Goal: Transaction & Acquisition: Purchase product/service

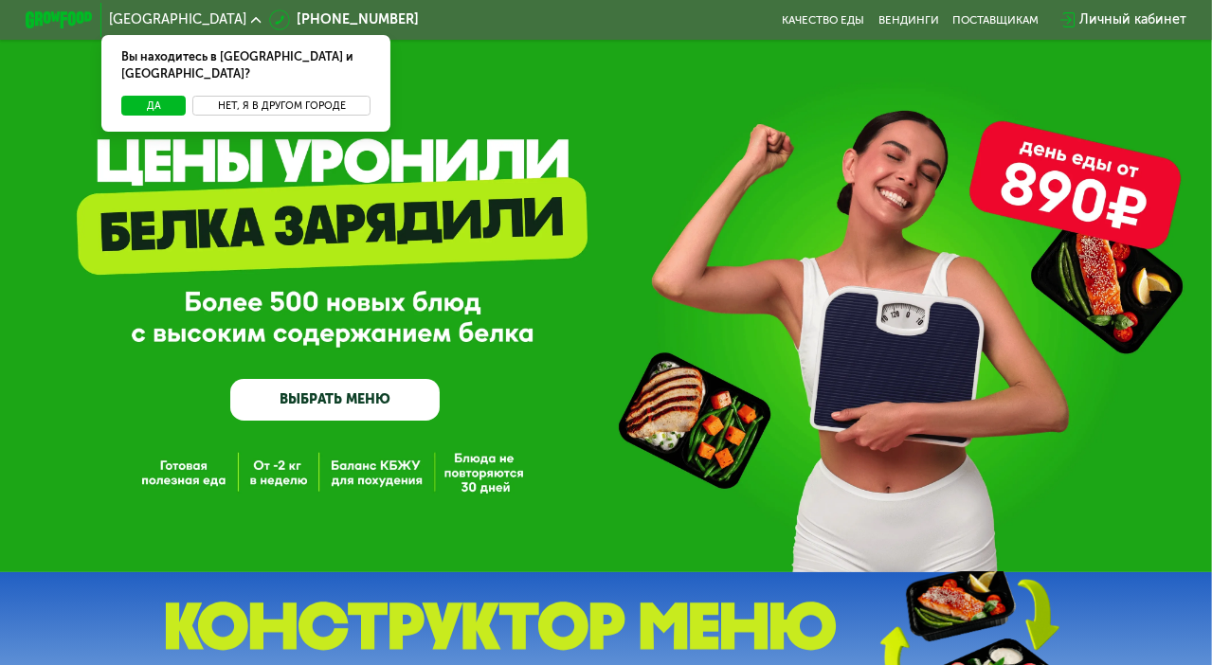
click at [243, 96] on button "Нет, я в другом городе" at bounding box center [280, 106] width 177 height 21
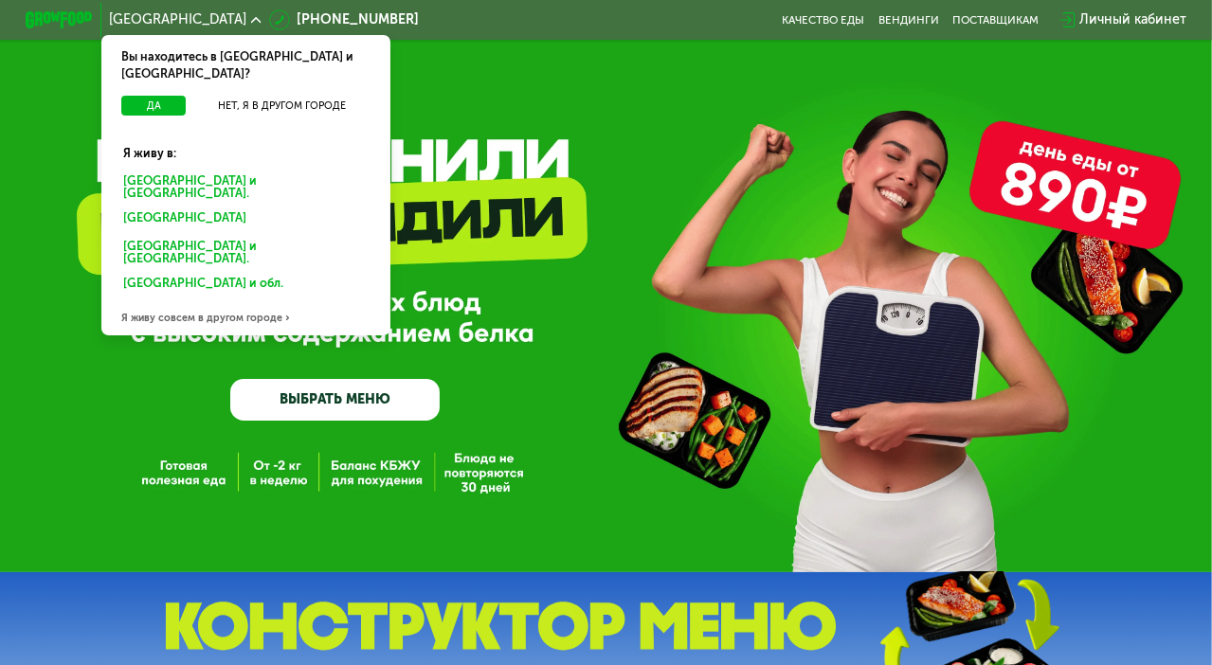
click at [189, 206] on div "Санкт-Петербурге и обл." at bounding box center [242, 219] width 262 height 27
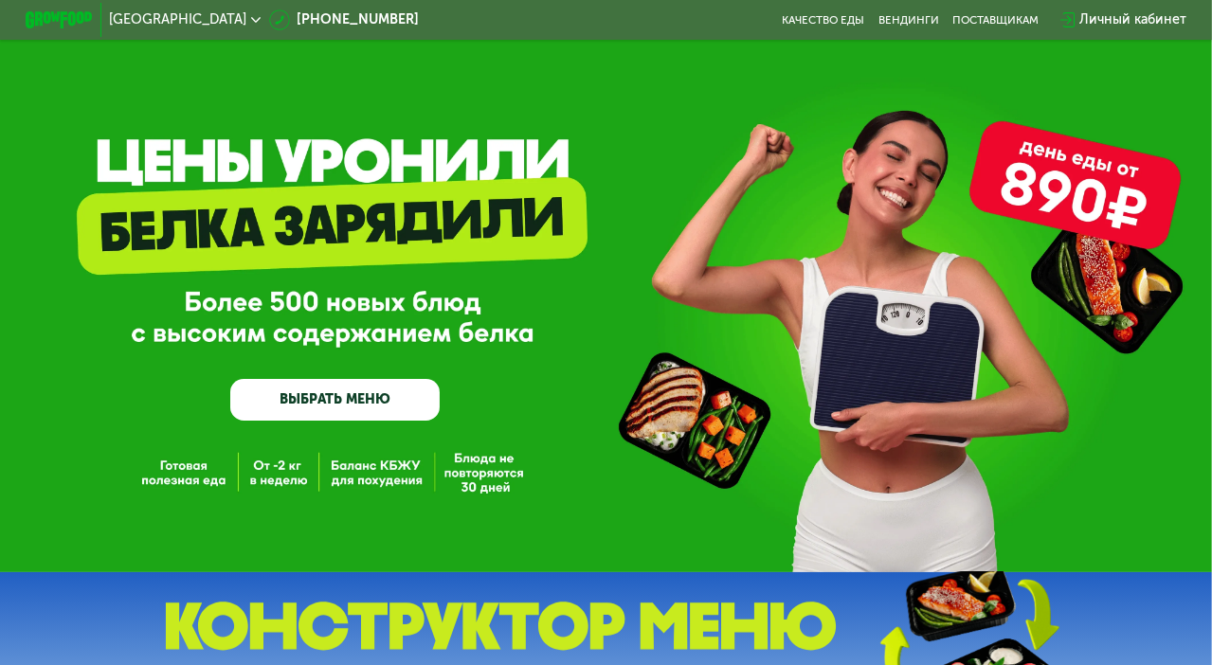
click at [296, 402] on link "ВЫБРАТЬ МЕНЮ" at bounding box center [334, 400] width 209 height 42
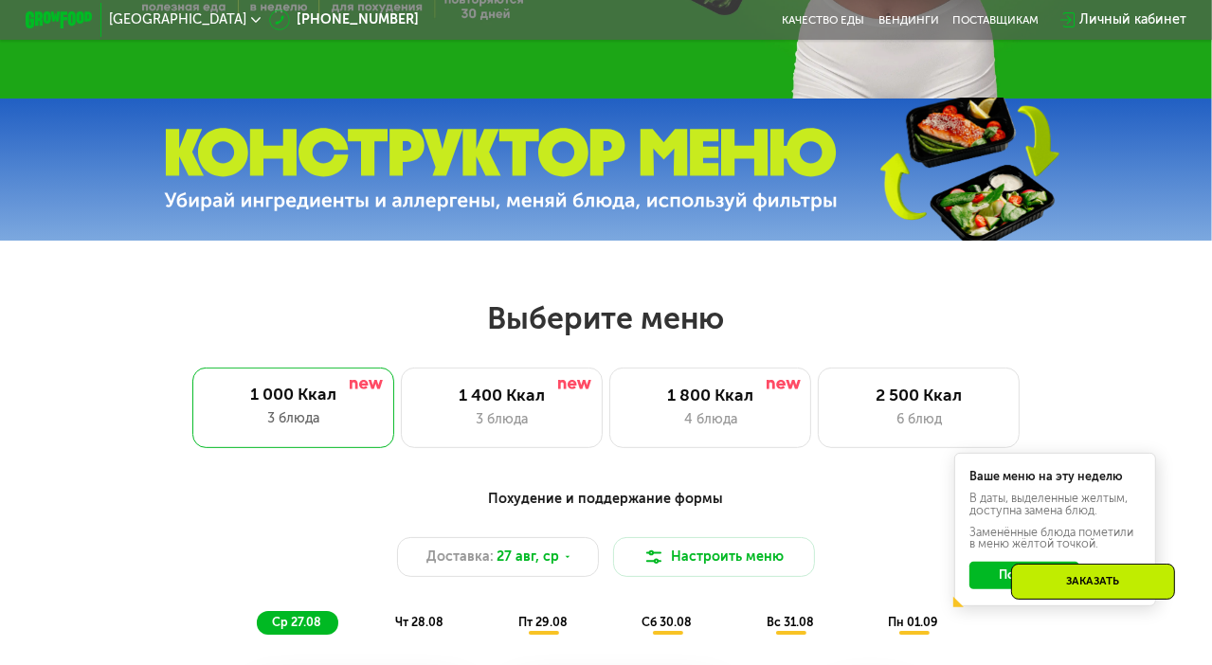
scroll to position [458, 0]
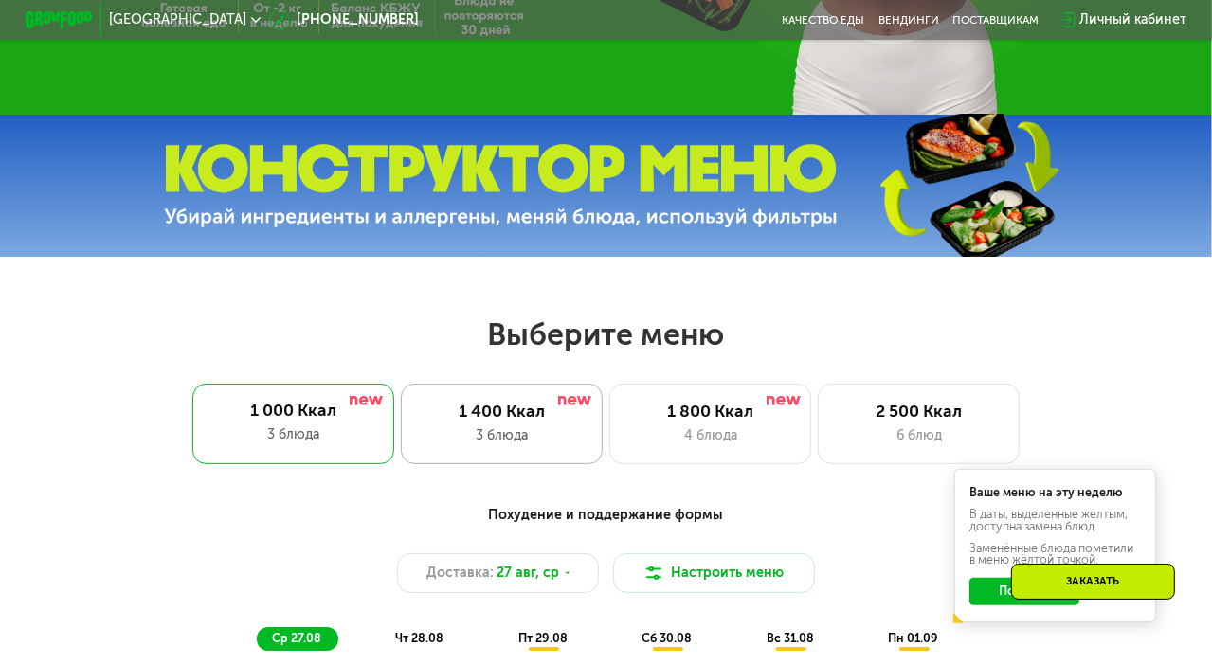
click at [500, 445] on div "3 блюда" at bounding box center [502, 435] width 167 height 20
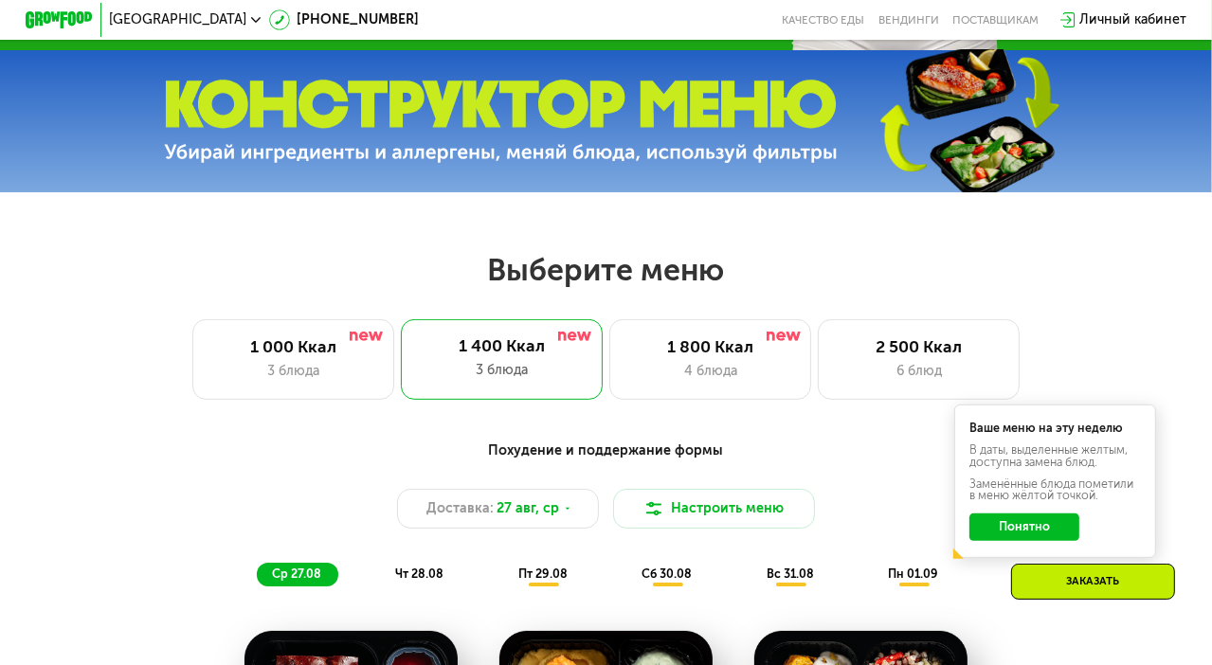
scroll to position [552, 0]
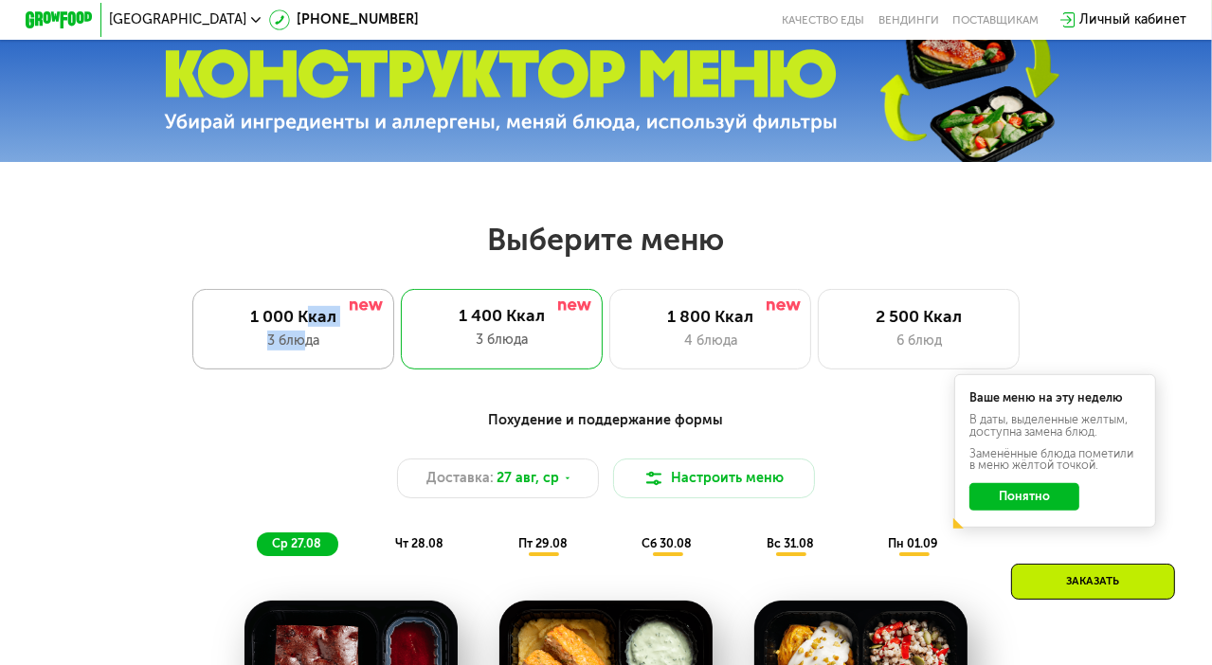
click at [401, 334] on div "1 000 Ккал 3 блюда" at bounding box center [502, 329] width 202 height 81
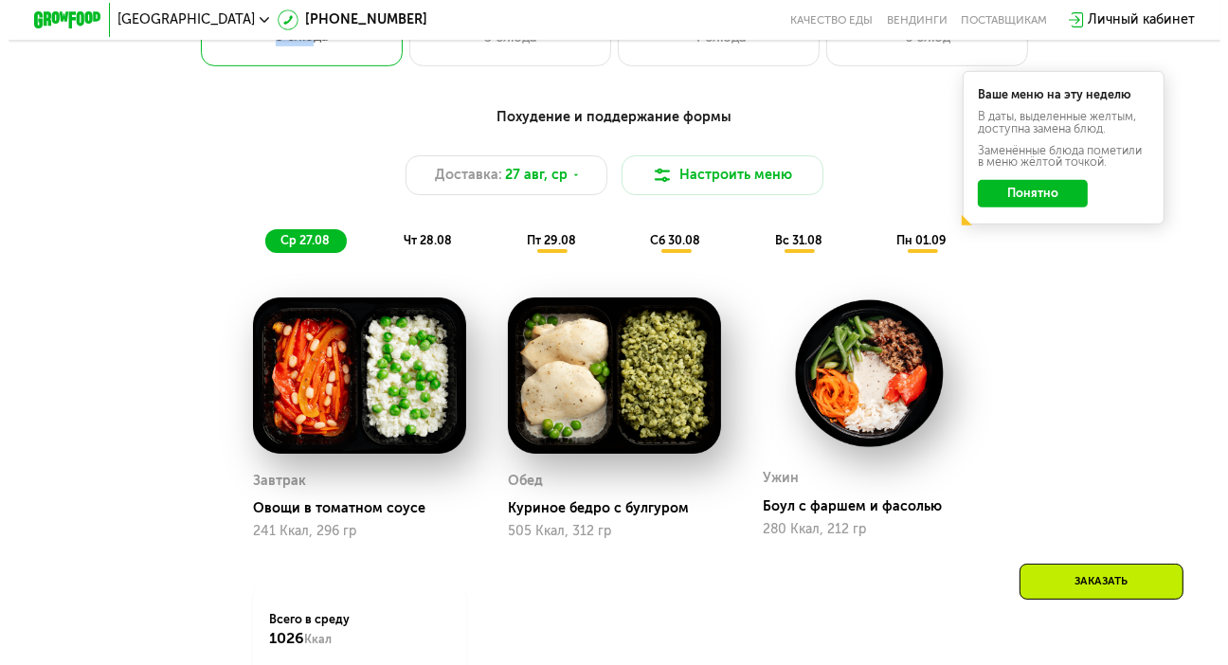
scroll to position [837, 0]
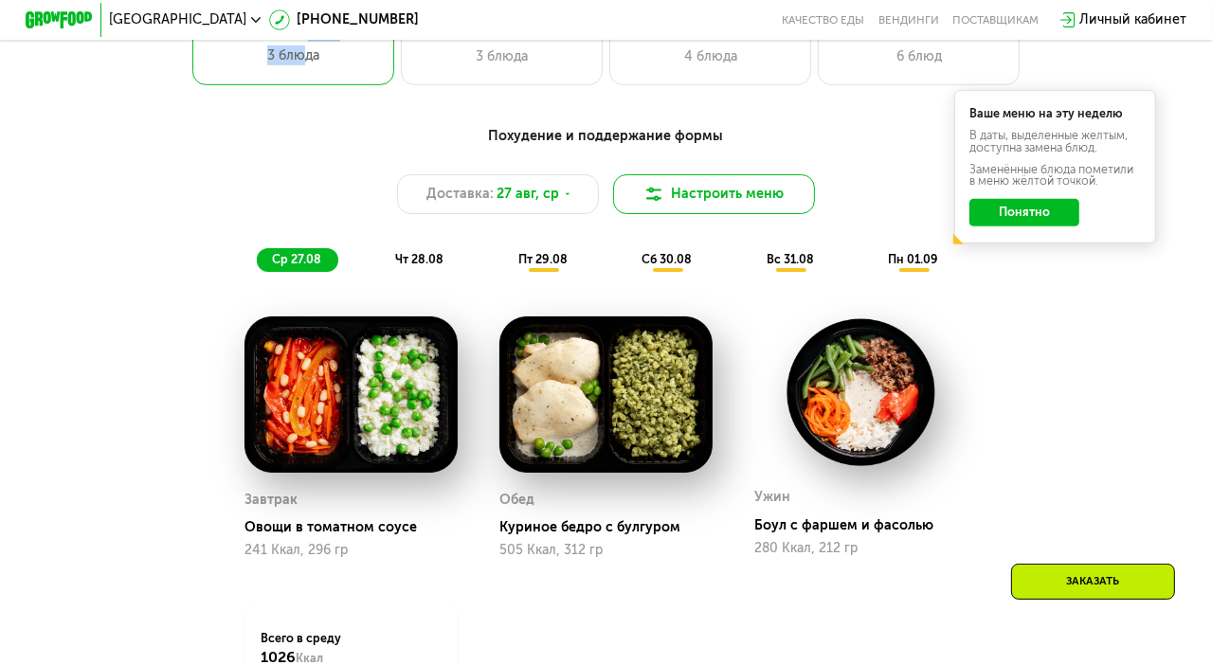
click at [728, 207] on button "Настроить меню" at bounding box center [714, 194] width 202 height 41
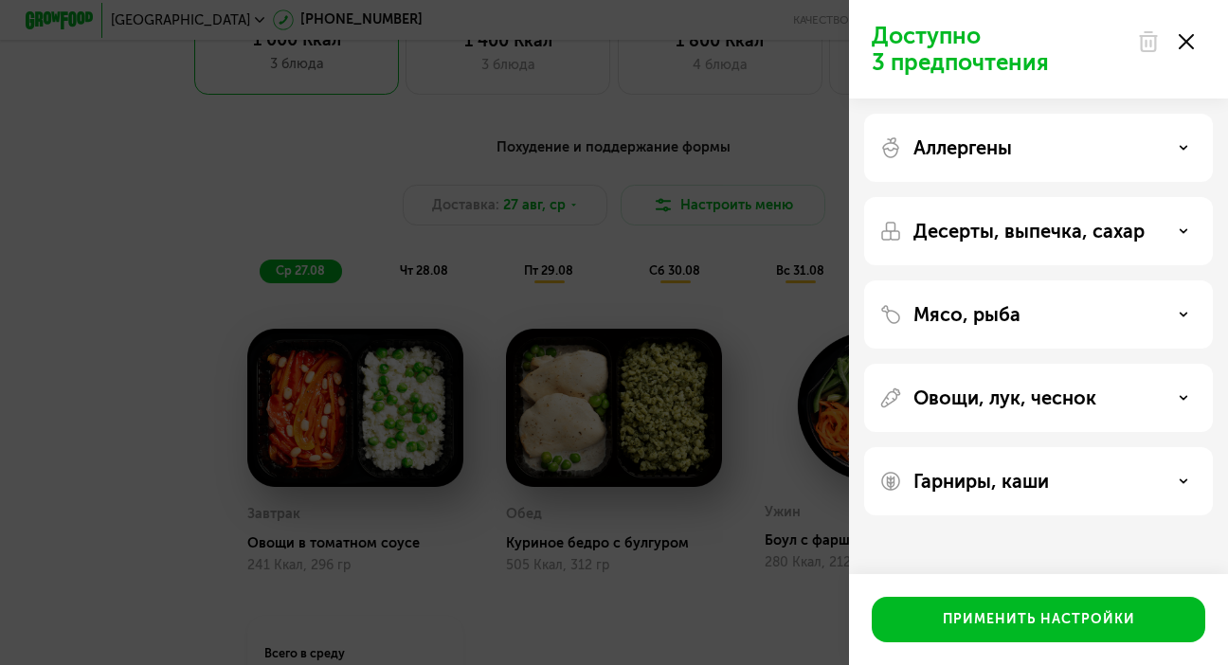
click at [1179, 234] on icon at bounding box center [1182, 230] width 9 height 9
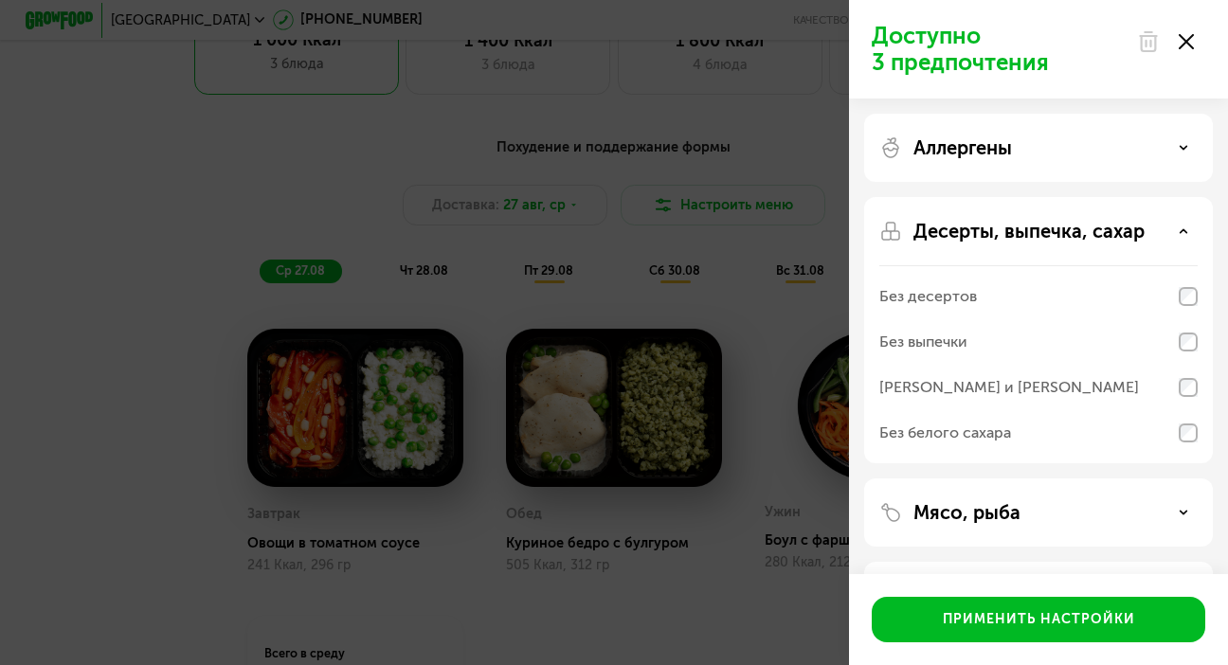
click at [1179, 234] on icon at bounding box center [1182, 230] width 9 height 9
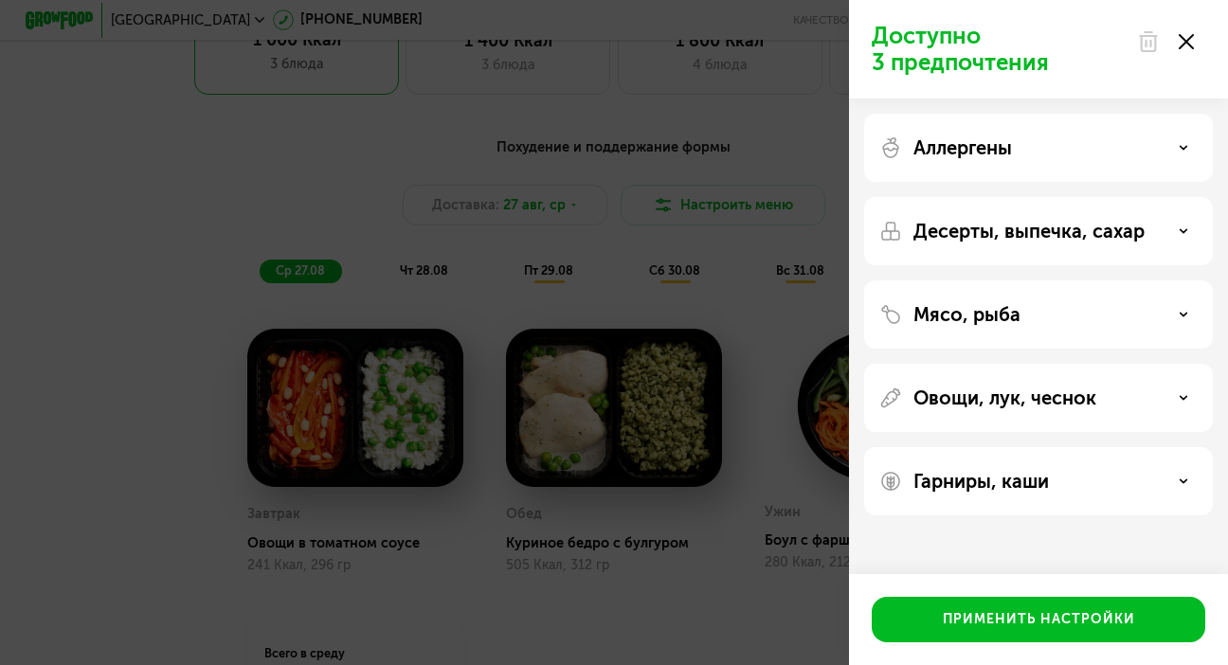
click at [1184, 310] on icon at bounding box center [1182, 314] width 9 height 9
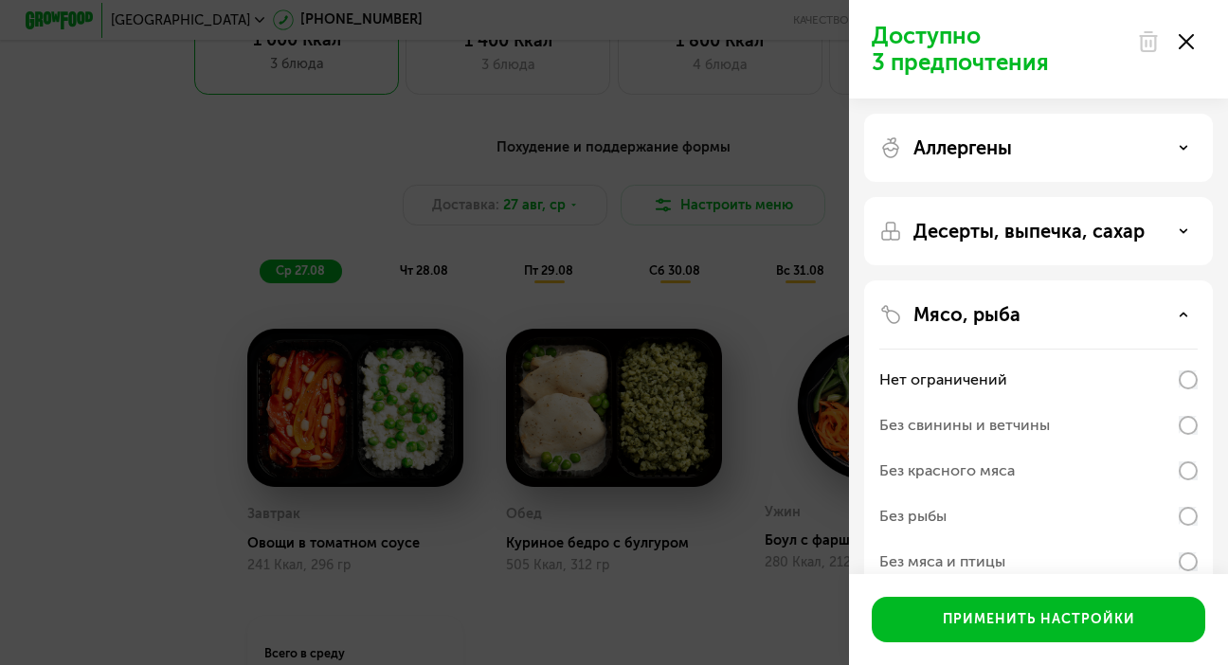
click at [1182, 311] on icon at bounding box center [1182, 314] width 9 height 9
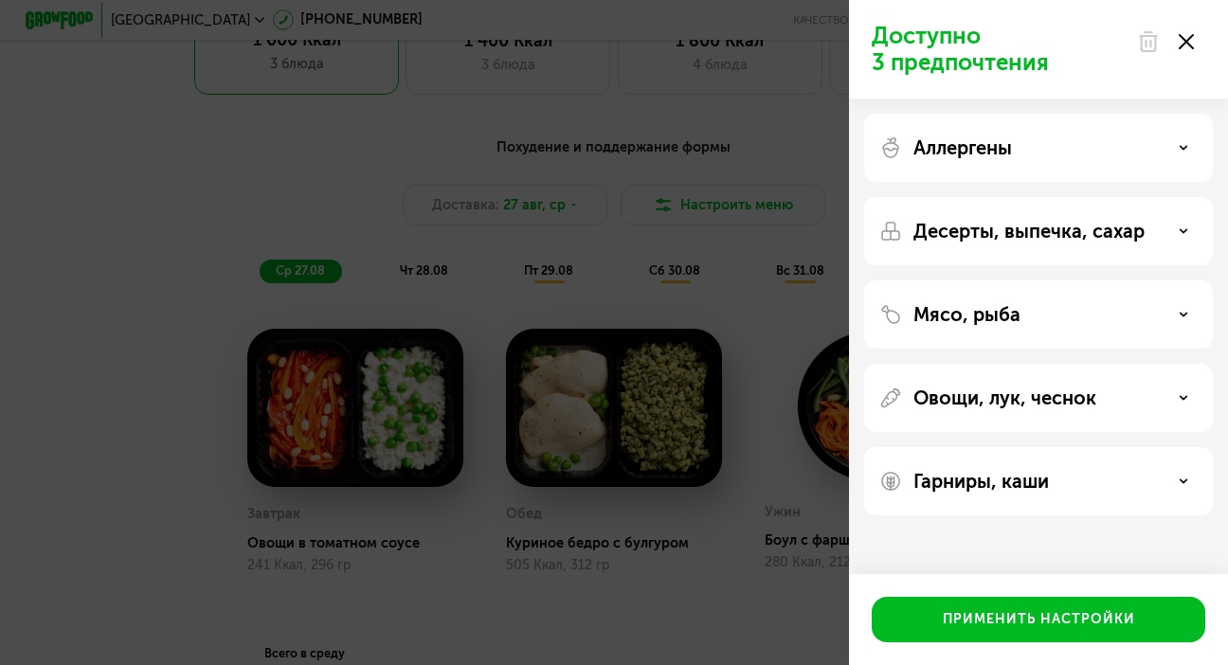
click at [1182, 310] on icon at bounding box center [1182, 314] width 9 height 9
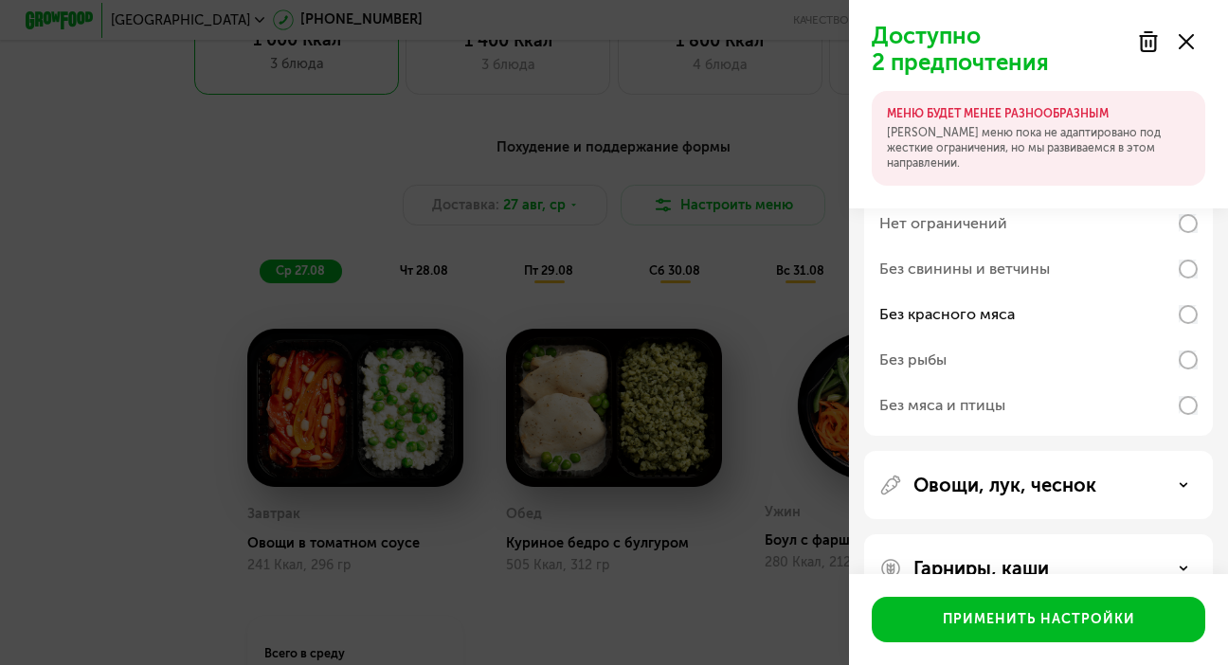
scroll to position [297, 0]
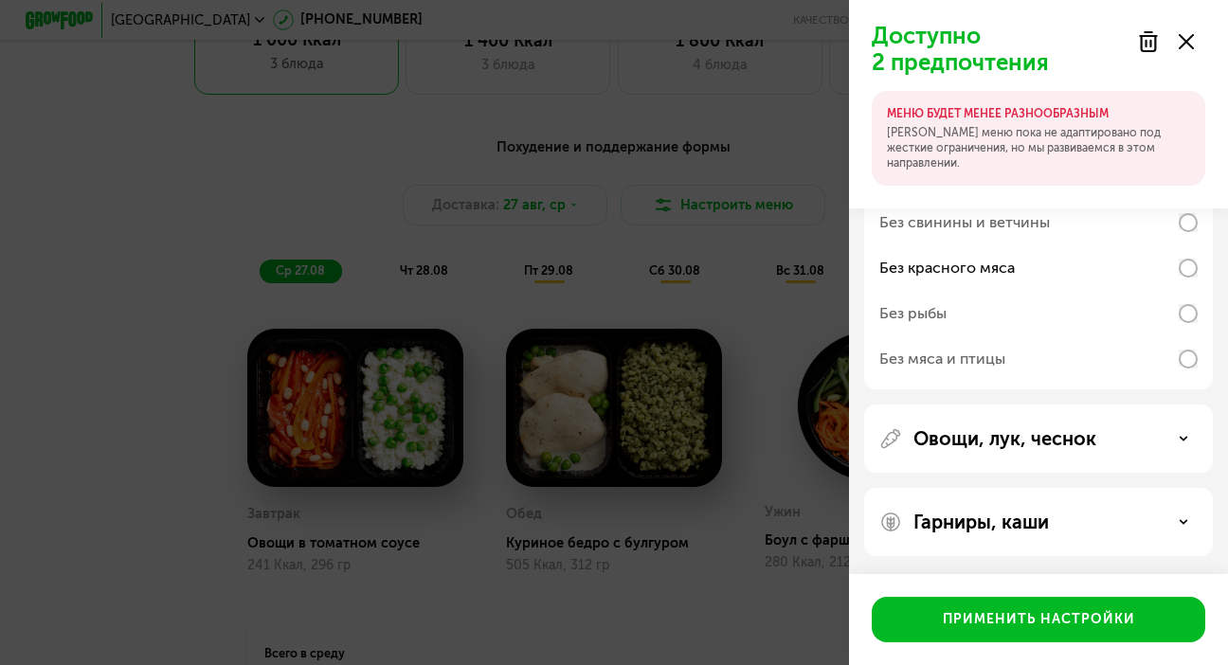
click at [1179, 435] on icon at bounding box center [1182, 438] width 9 height 9
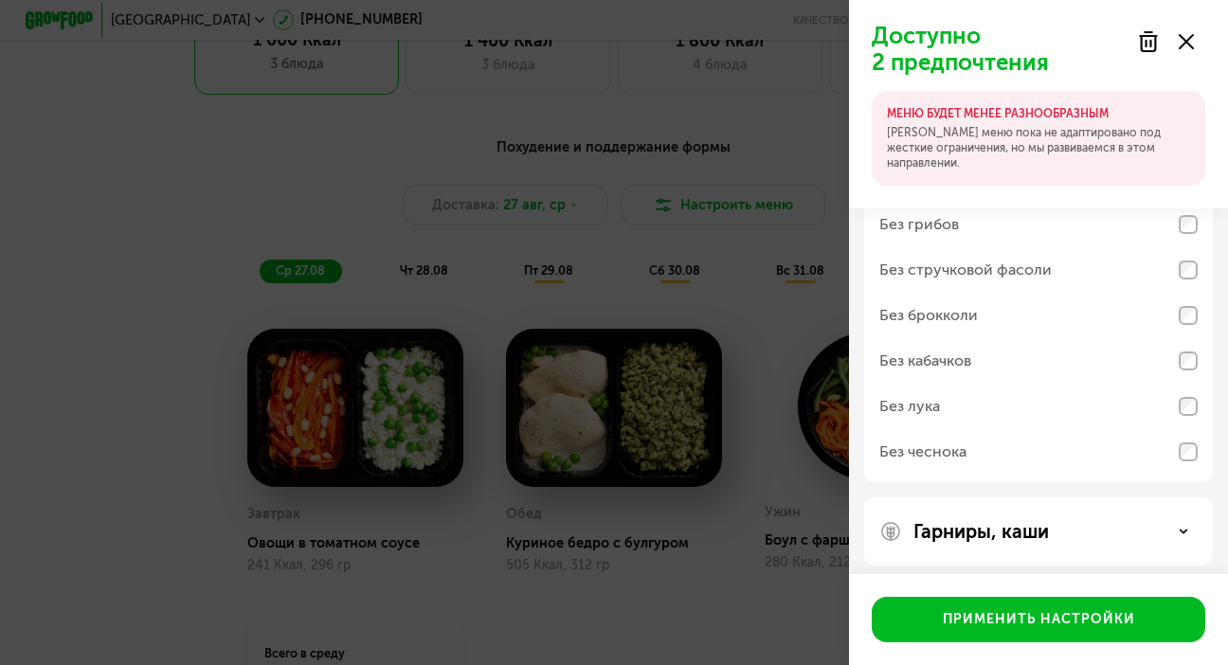
scroll to position [632, 0]
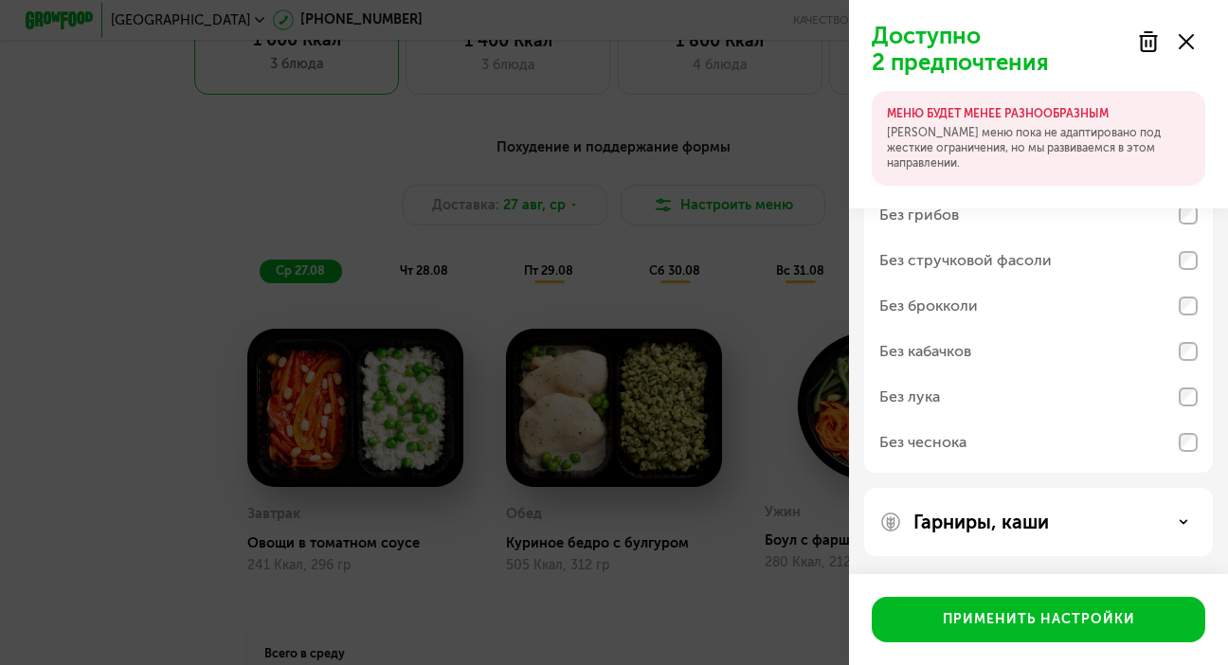
click at [1182, 520] on use at bounding box center [1183, 521] width 7 height 3
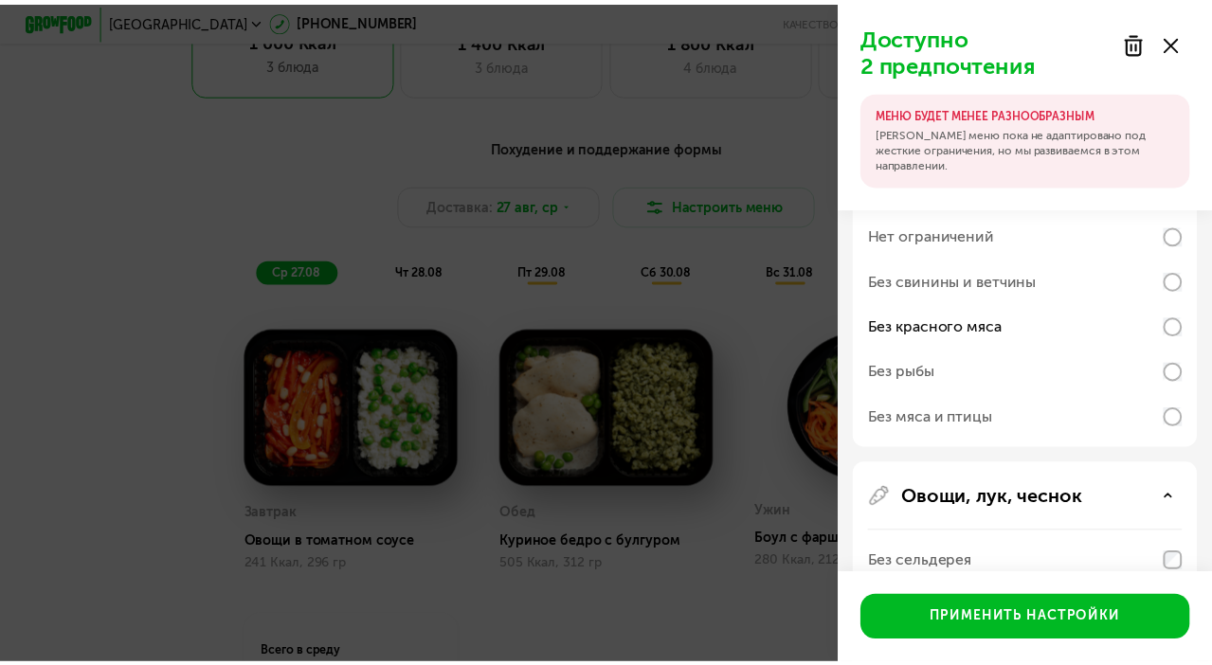
scroll to position [0, 0]
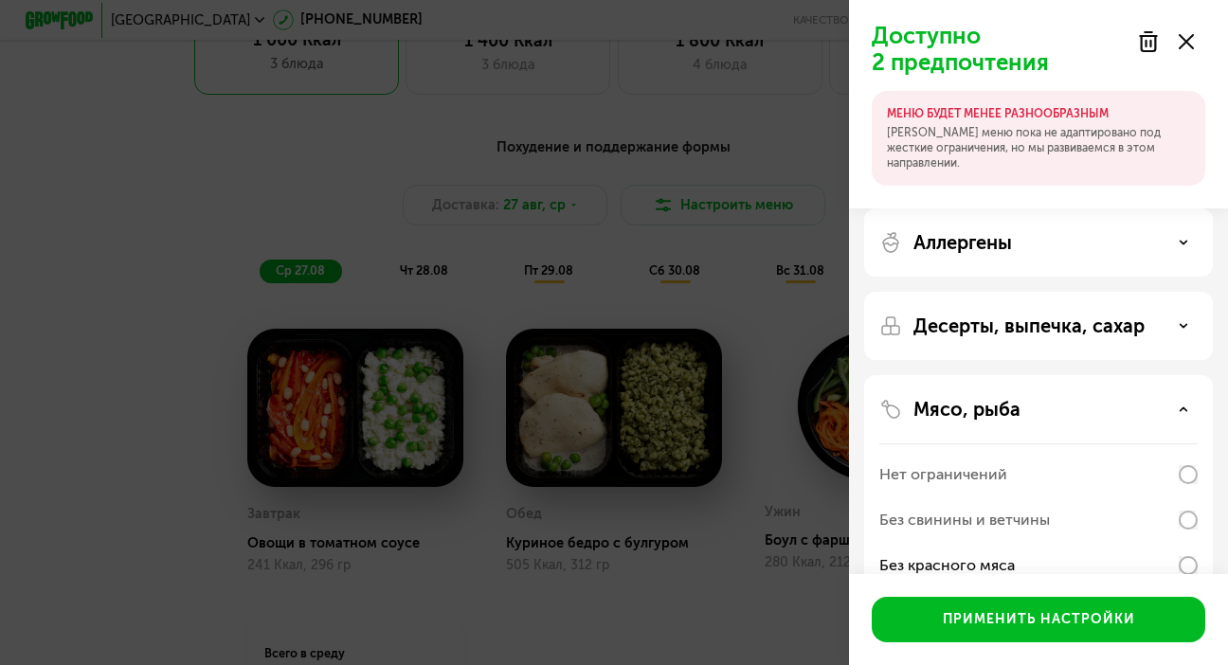
click at [1186, 243] on icon at bounding box center [1182, 242] width 9 height 9
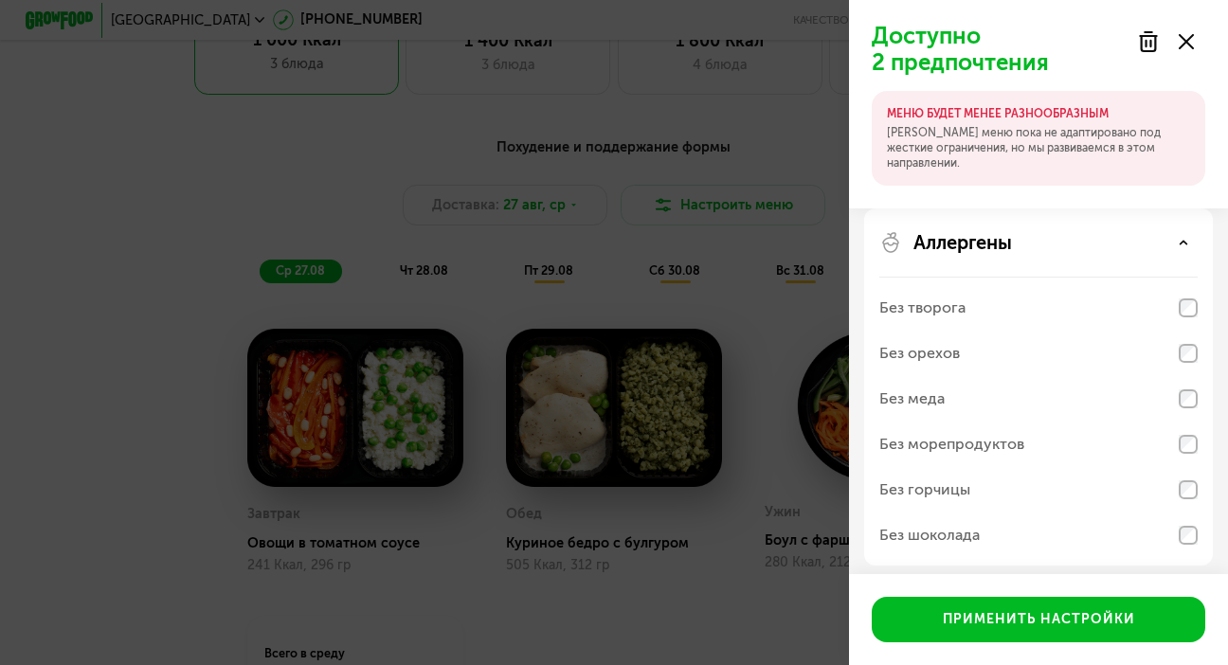
click at [1178, 40] on icon at bounding box center [1185, 41] width 15 height 15
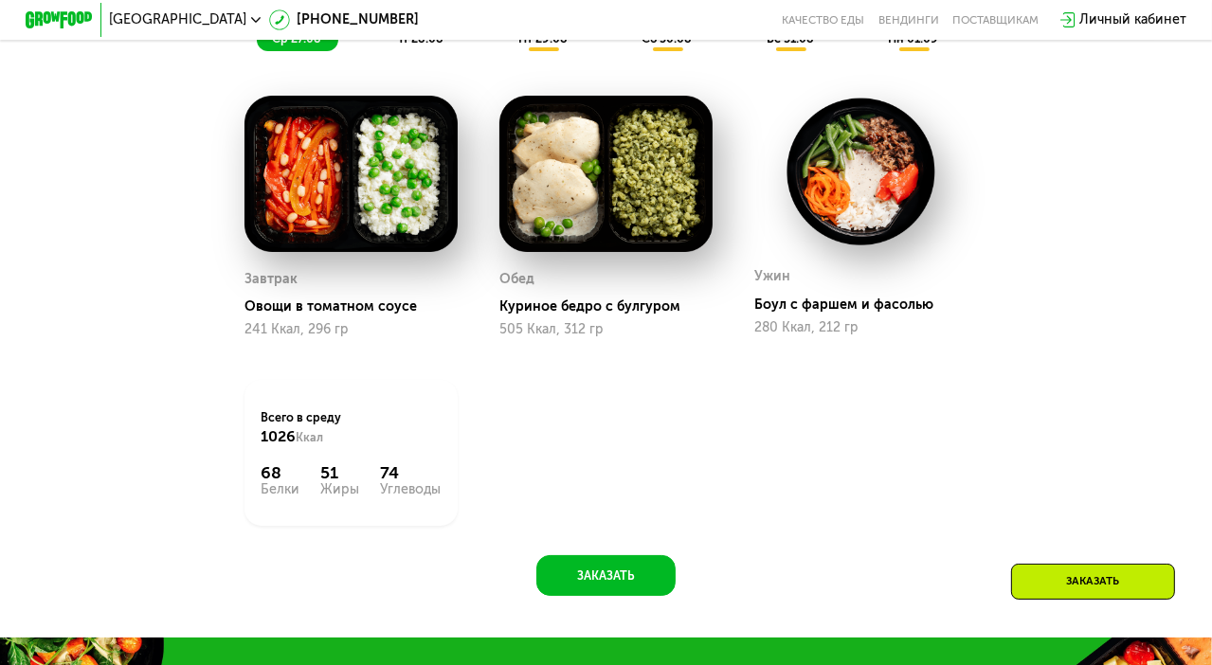
scroll to position [1121, 0]
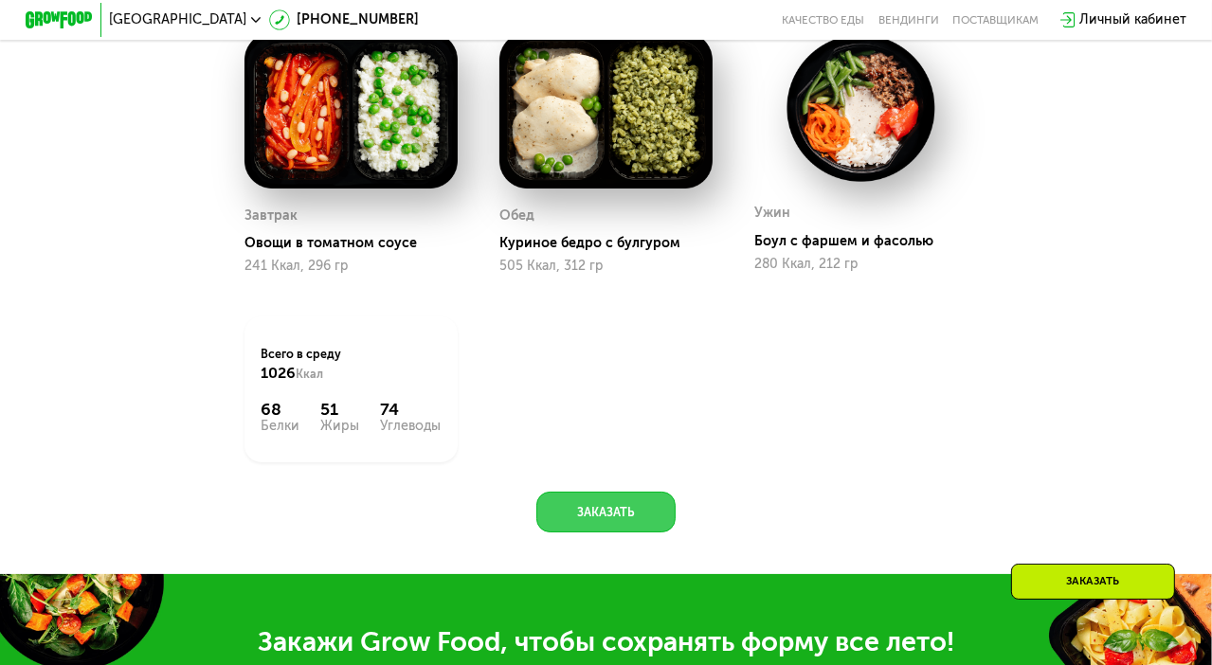
click at [618, 529] on button "Заказать" at bounding box center [605, 512] width 139 height 41
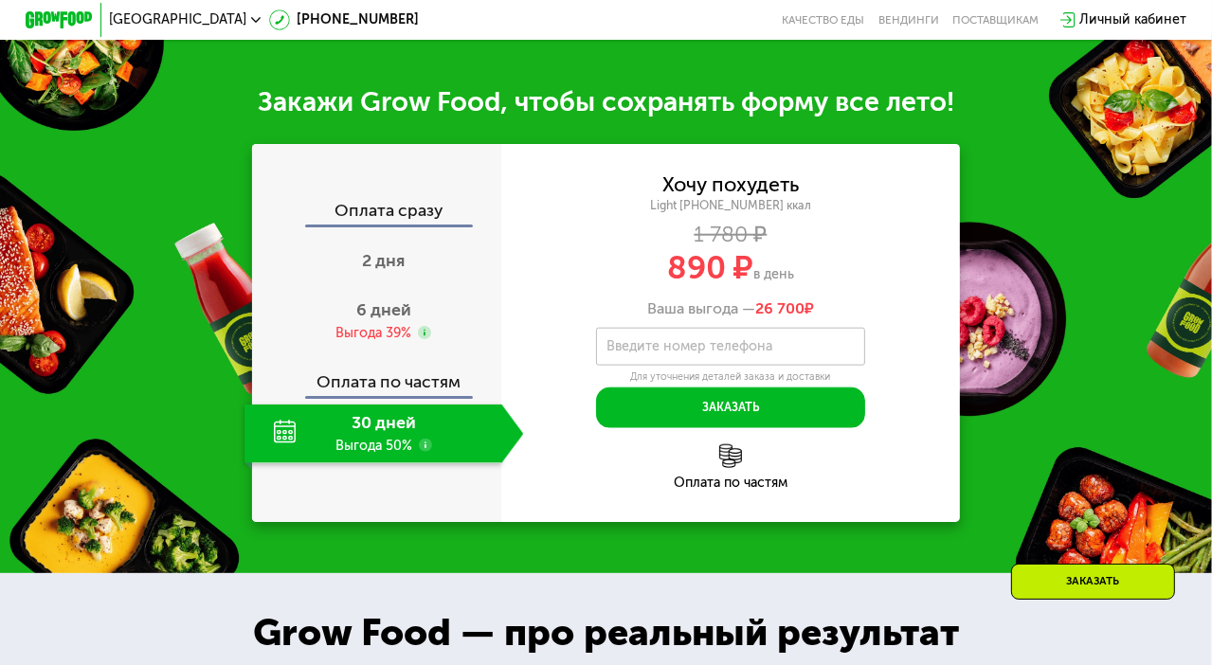
scroll to position [1714, 0]
